Goal: Transaction & Acquisition: Subscribe to service/newsletter

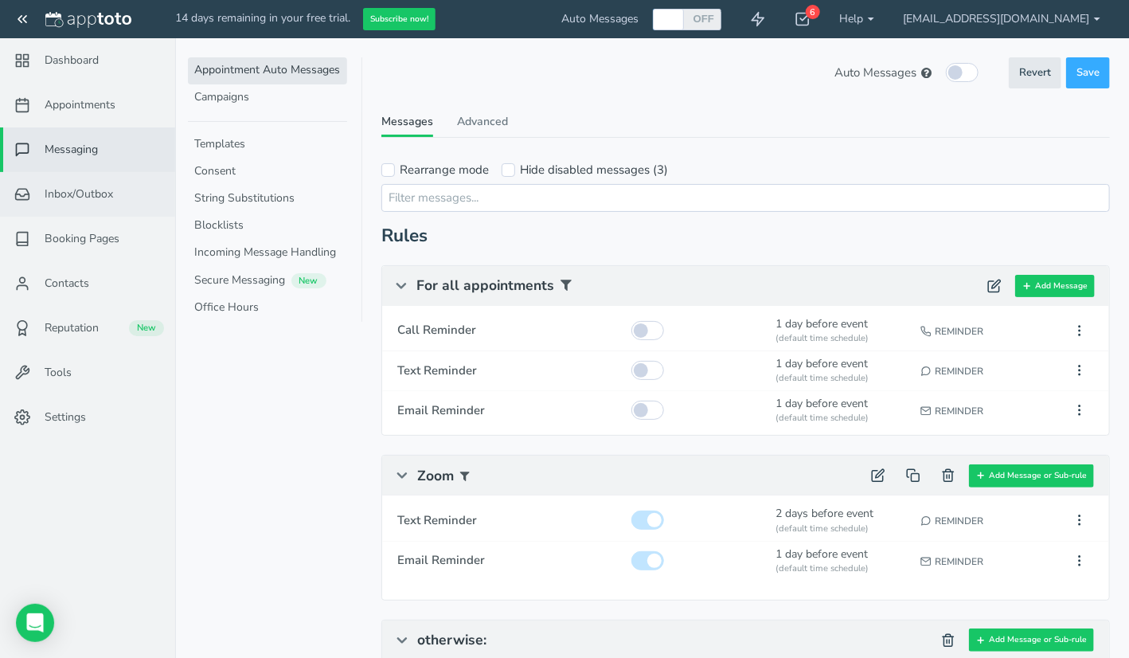
click at [85, 190] on span "Inbox/Outbox" at bounding box center [79, 194] width 68 height 16
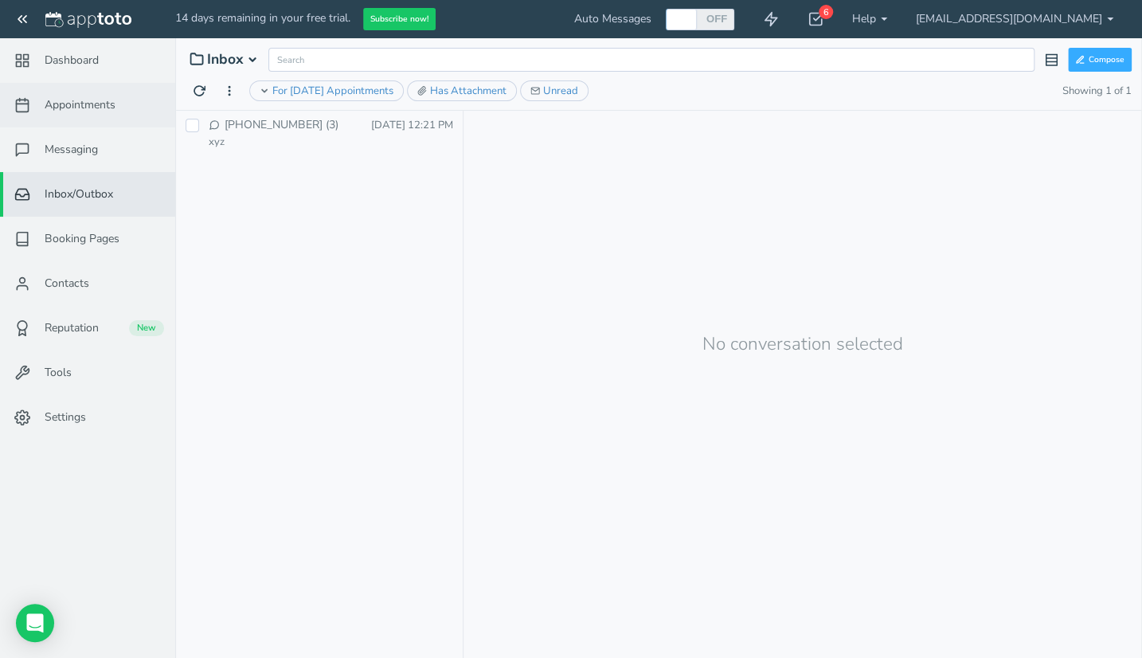
click at [88, 84] on link "Appointments" at bounding box center [87, 105] width 175 height 45
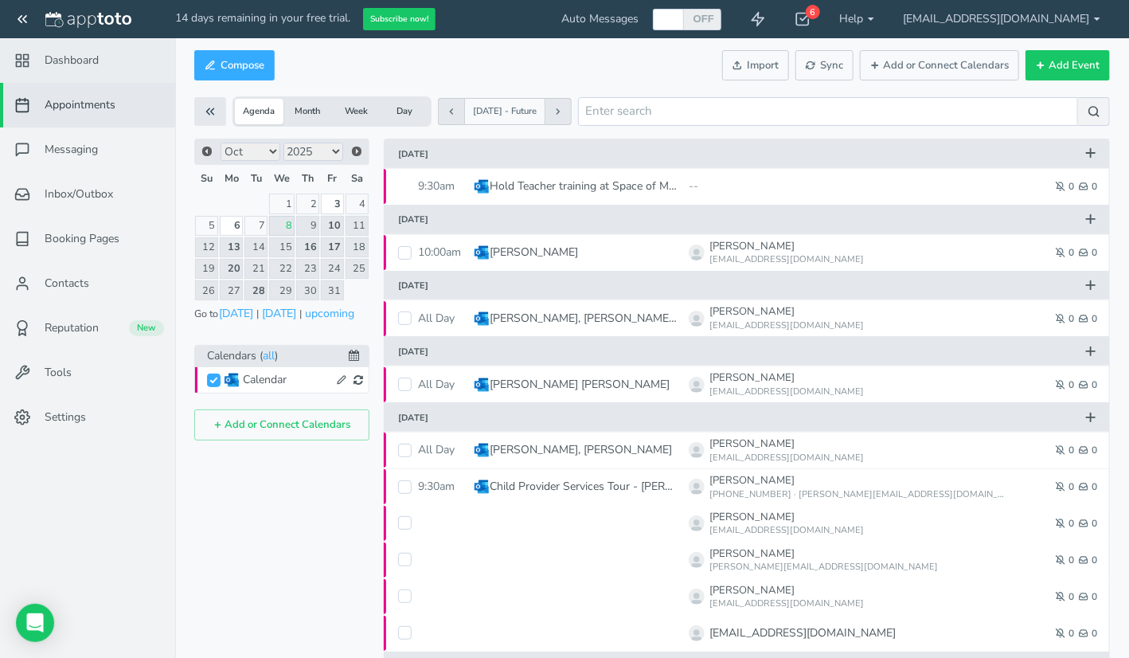
click at [87, 51] on link "Dashboard" at bounding box center [87, 60] width 175 height 45
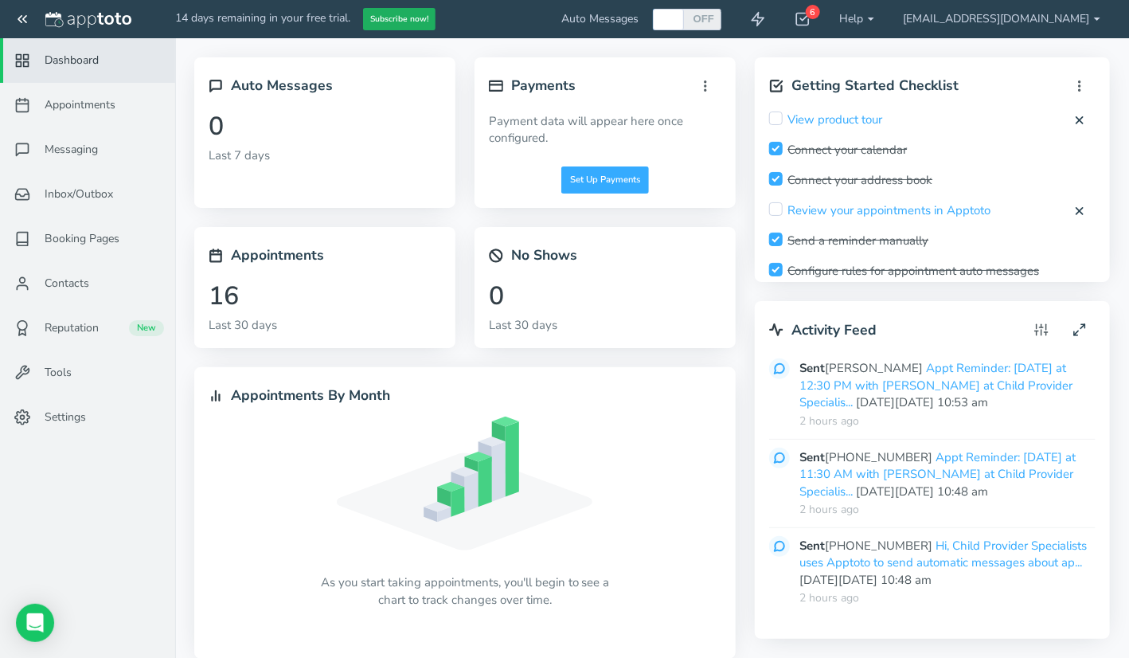
click at [430, 19] on button "Subscribe now!" at bounding box center [399, 19] width 72 height 23
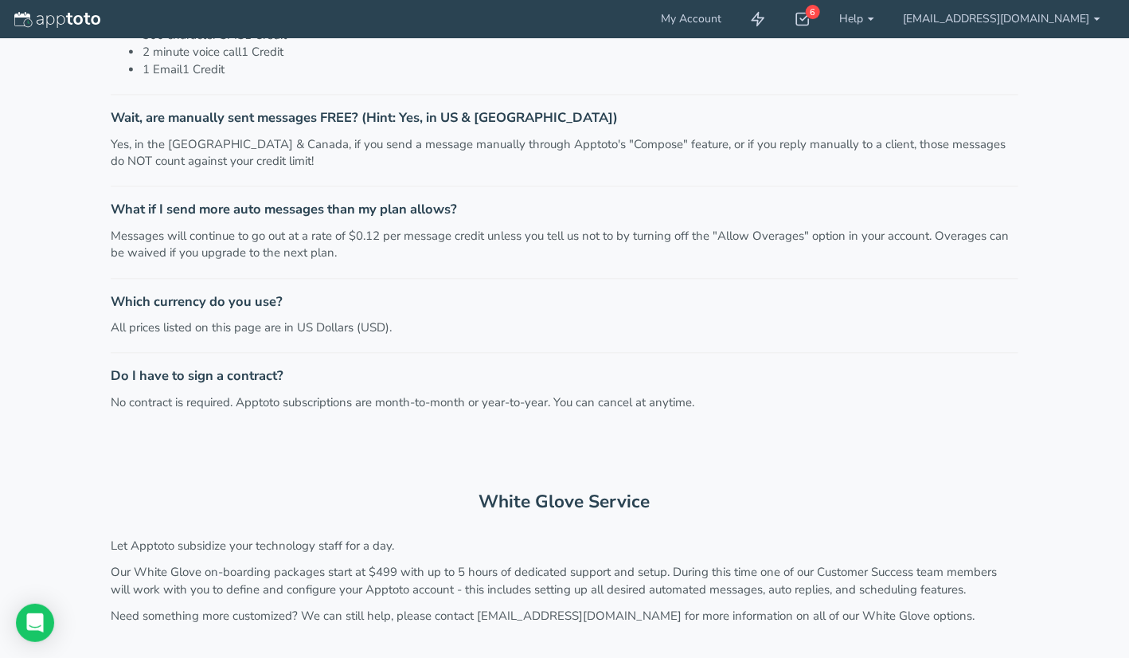
scroll to position [1538, 0]
